Goal: Navigation & Orientation: Find specific page/section

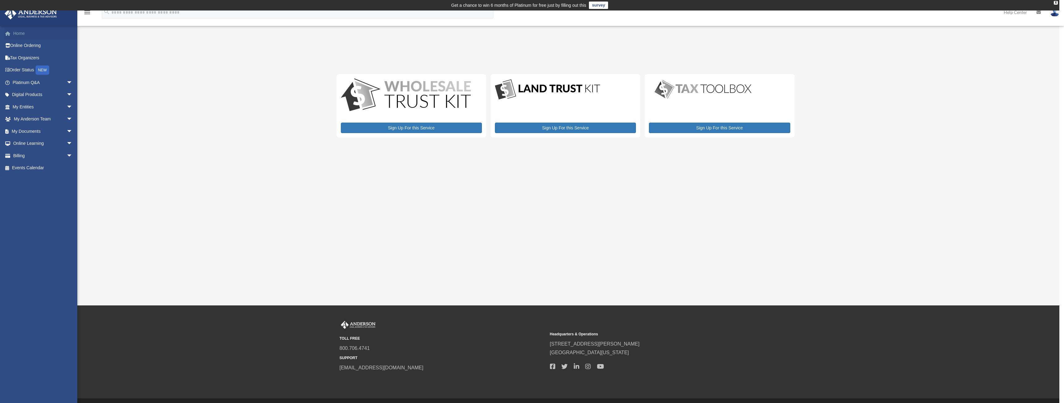
click at [20, 34] on link "Home" at bounding box center [43, 33] width 78 height 12
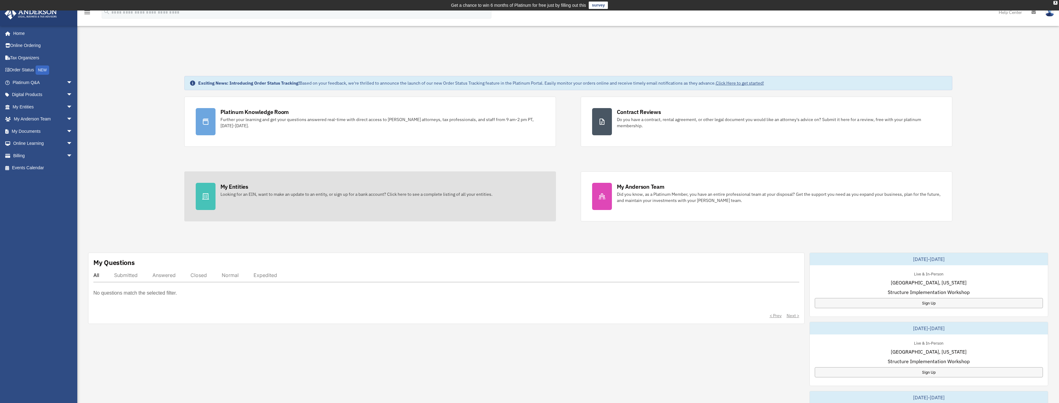
click at [279, 196] on div "Looking for an EIN, want to make an update to an entity, or sign up for a bank …" at bounding box center [356, 194] width 272 height 6
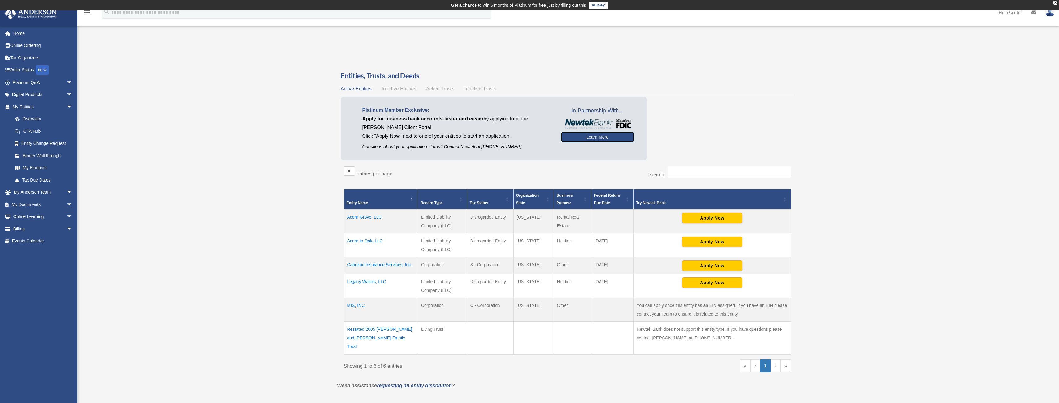
click at [591, 139] on link "Learn More" at bounding box center [598, 137] width 74 height 11
click at [595, 139] on link "Learn More" at bounding box center [598, 137] width 74 height 11
